Goal: Information Seeking & Learning: Learn about a topic

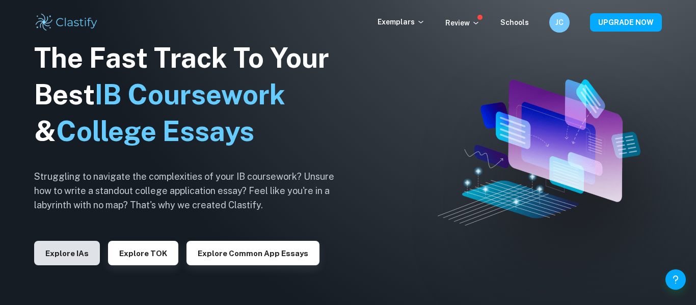
click at [87, 262] on button "Explore IAs" at bounding box center [67, 253] width 66 height 24
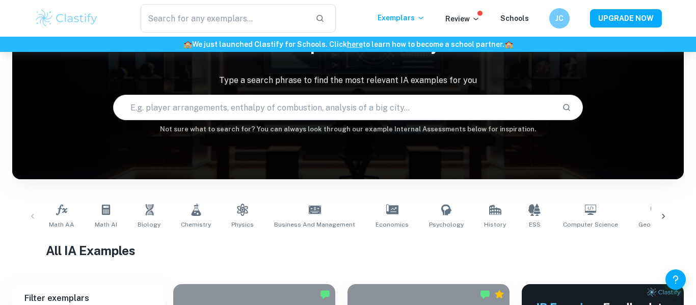
scroll to position [57, 0]
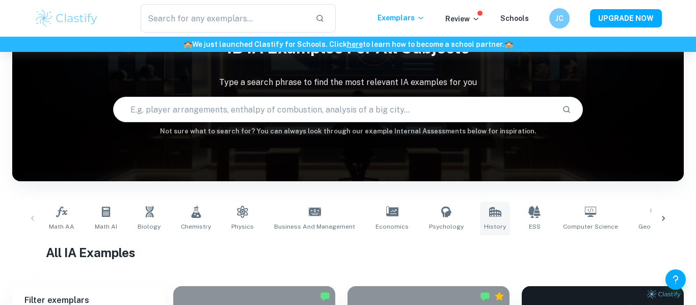
click at [481, 233] on link "History" at bounding box center [495, 219] width 30 height 34
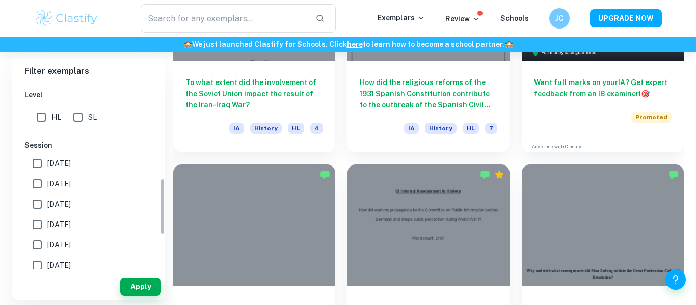
scroll to position [297, 0]
click at [55, 160] on span "May 2026" at bounding box center [58, 164] width 23 height 11
click at [47, 160] on input "May 2026" at bounding box center [37, 164] width 20 height 20
checkbox input "true"
click at [62, 184] on span "May 2025" at bounding box center [58, 184] width 23 height 11
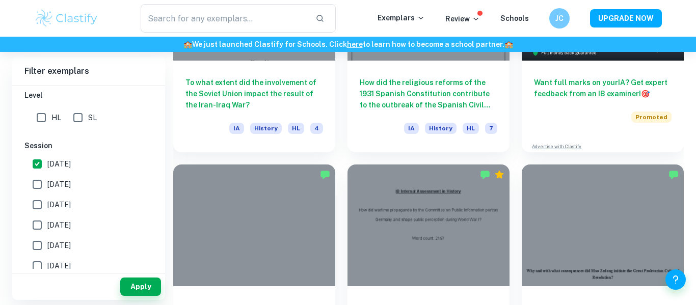
click at [47, 184] on input "May 2025" at bounding box center [37, 184] width 20 height 20
checkbox input "true"
click at [71, 204] on span "November 2024" at bounding box center [58, 204] width 23 height 11
click at [47, 204] on input "November 2024" at bounding box center [37, 205] width 20 height 20
checkbox input "true"
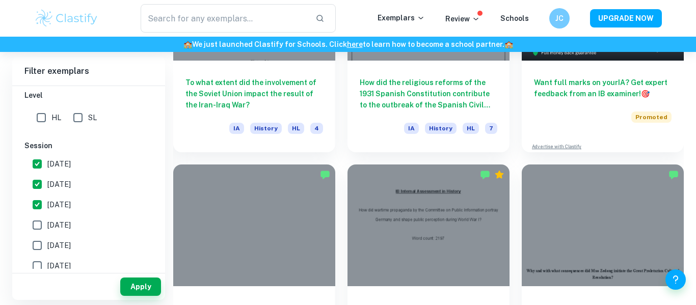
click at [70, 225] on span "May 2024" at bounding box center [58, 225] width 23 height 11
click at [47, 225] on input "May 2024" at bounding box center [37, 225] width 20 height 20
checkbox input "true"
click at [76, 259] on label "May 2023" at bounding box center [86, 266] width 118 height 20
click at [47, 259] on input "May 2023" at bounding box center [37, 266] width 20 height 20
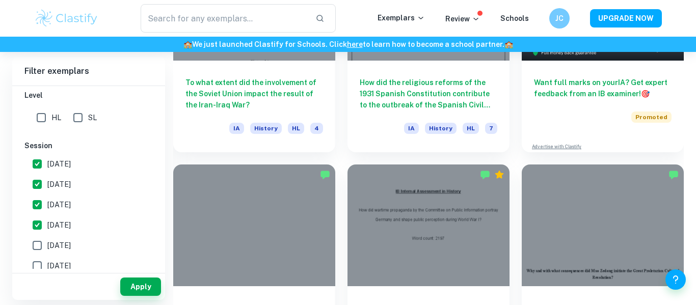
checkbox input "true"
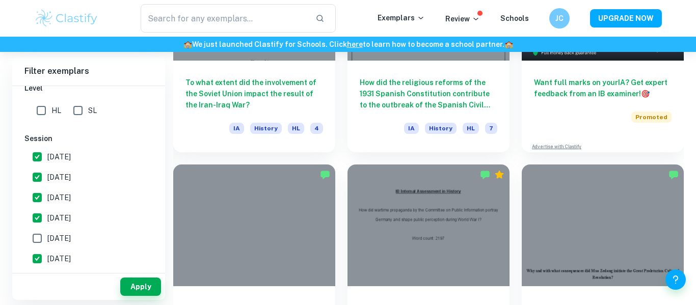
click at [71, 241] on span "November 2023" at bounding box center [58, 238] width 23 height 11
click at [47, 241] on input "November 2023" at bounding box center [37, 238] width 20 height 20
checkbox input "true"
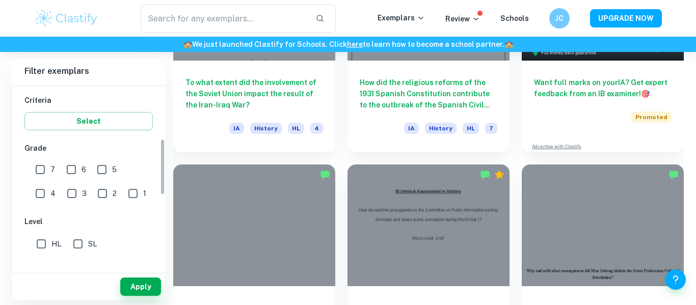
scroll to position [169, 0]
click at [41, 170] on input "7" at bounding box center [40, 171] width 20 height 20
checkbox input "true"
click at [159, 283] on button "Apply" at bounding box center [140, 287] width 41 height 18
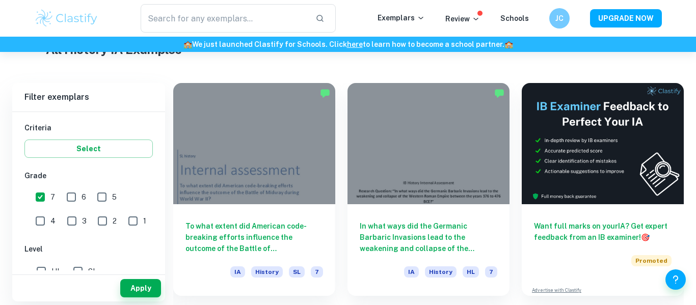
scroll to position [262, 0]
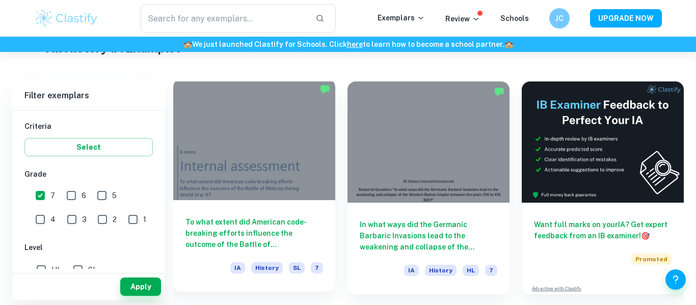
click at [277, 213] on div "To what extent did American code-breaking efforts influence the outcome of the …" at bounding box center [254, 246] width 162 height 92
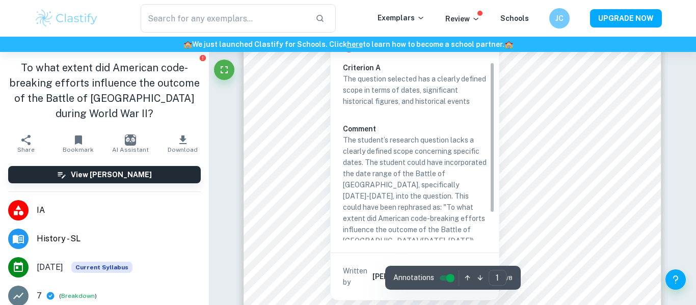
scroll to position [32, 0]
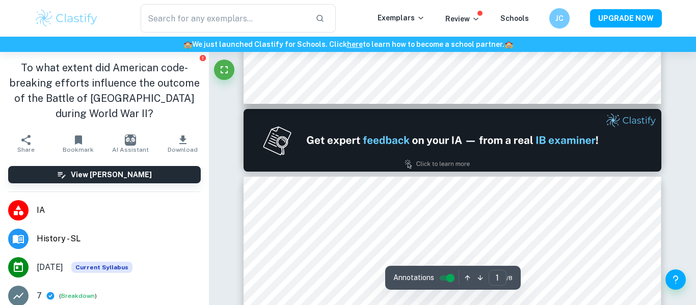
type input "2"
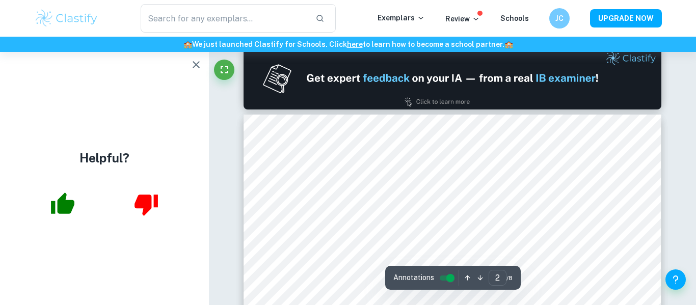
scroll to position [610, 0]
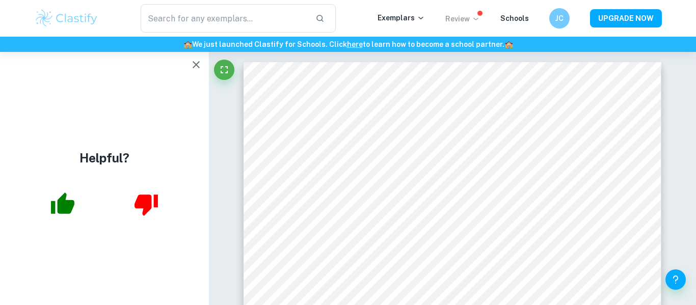
click at [468, 18] on p "Review" at bounding box center [463, 18] width 35 height 11
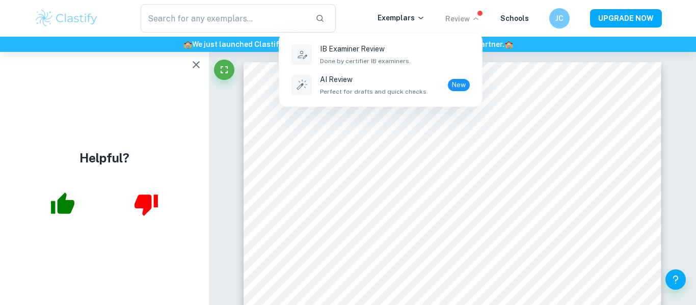
click at [477, 19] on div at bounding box center [348, 152] width 696 height 305
